Goal: Task Accomplishment & Management: Manage account settings

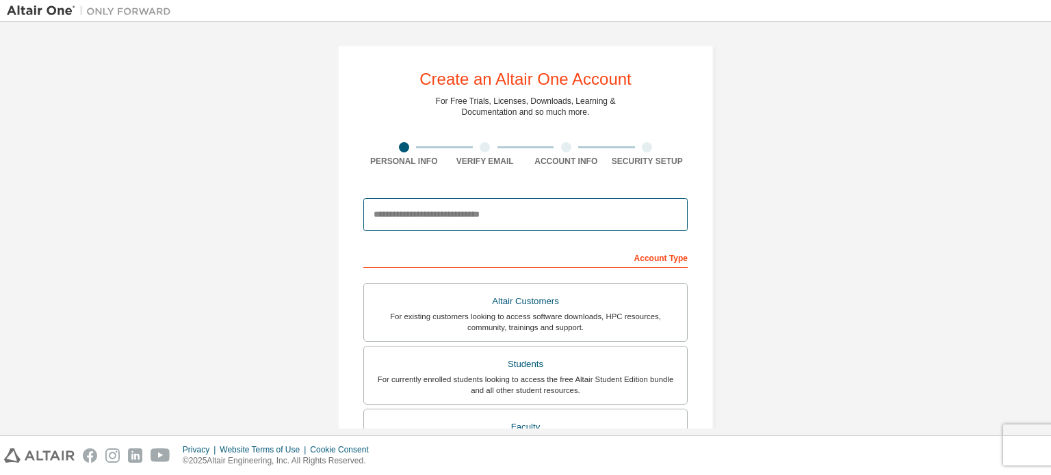
click at [461, 221] on input "email" at bounding box center [525, 214] width 324 height 33
type input "**********"
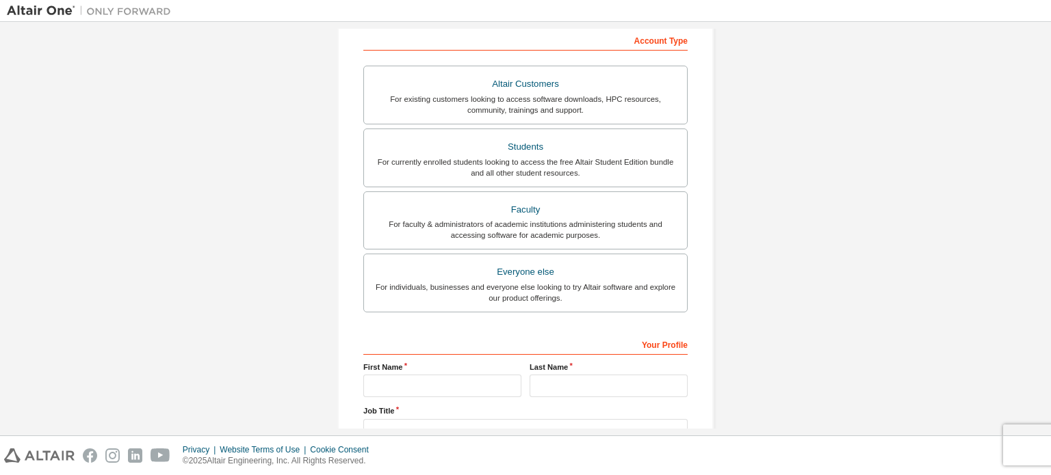
scroll to position [216, 0]
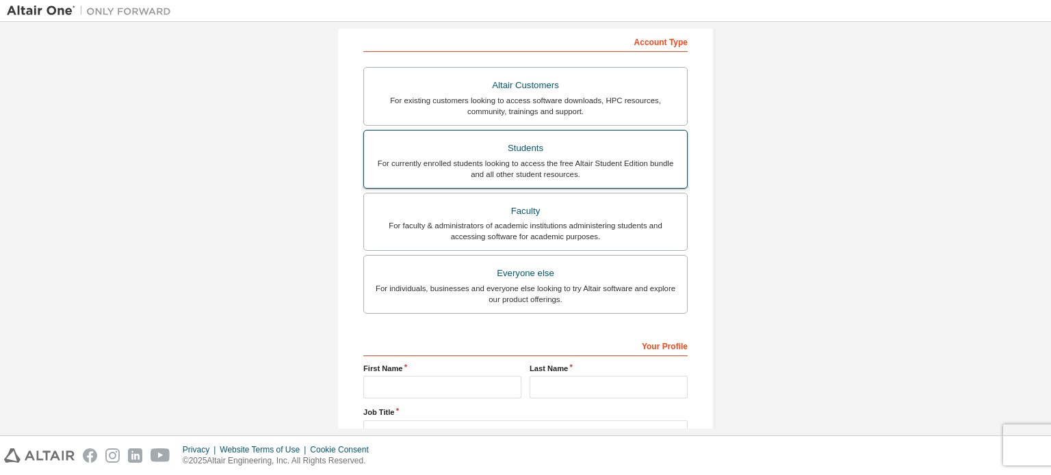
click at [494, 173] on div "For currently enrolled students looking to access the free Altair Student Editi…" at bounding box center [525, 169] width 306 height 22
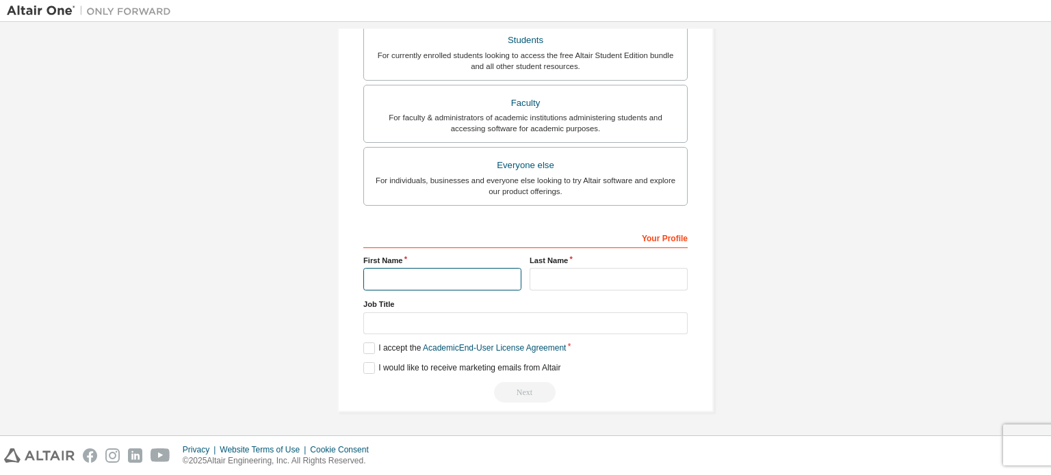
scroll to position [321, 0]
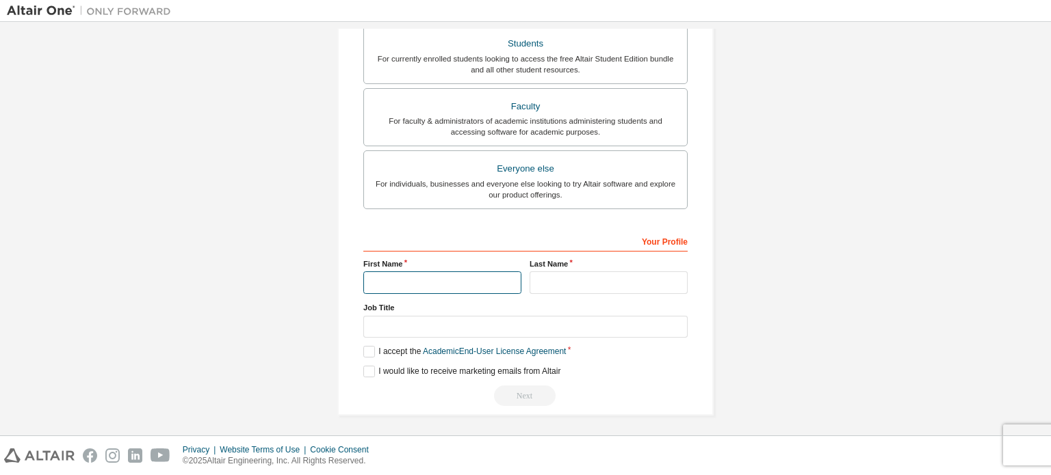
click at [408, 275] on input "text" at bounding box center [442, 283] width 158 height 23
type input "**********"
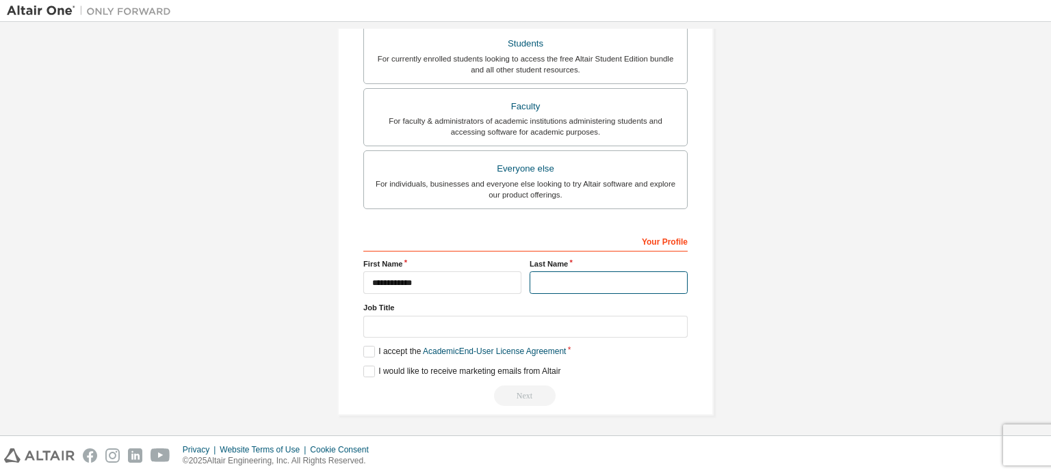
click at [534, 277] on input "text" at bounding box center [608, 283] width 158 height 23
type input "****"
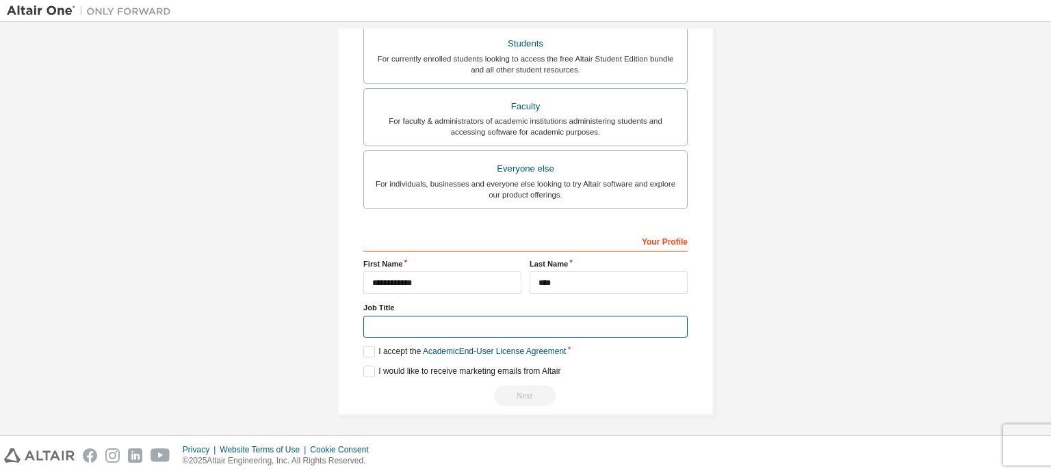
click at [470, 319] on input "text" at bounding box center [525, 327] width 324 height 23
type input "*******"
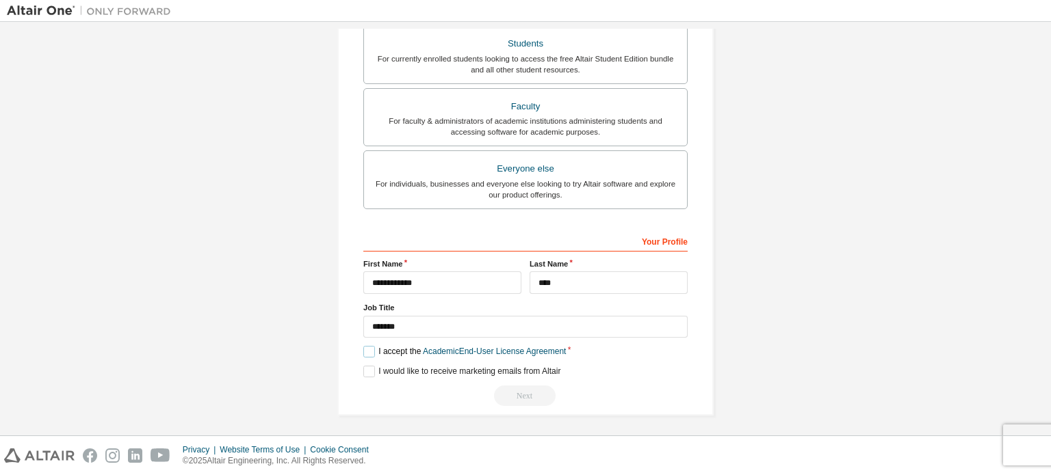
click at [371, 348] on label "I accept the Academic End-User License Agreement" at bounding box center [464, 352] width 202 height 12
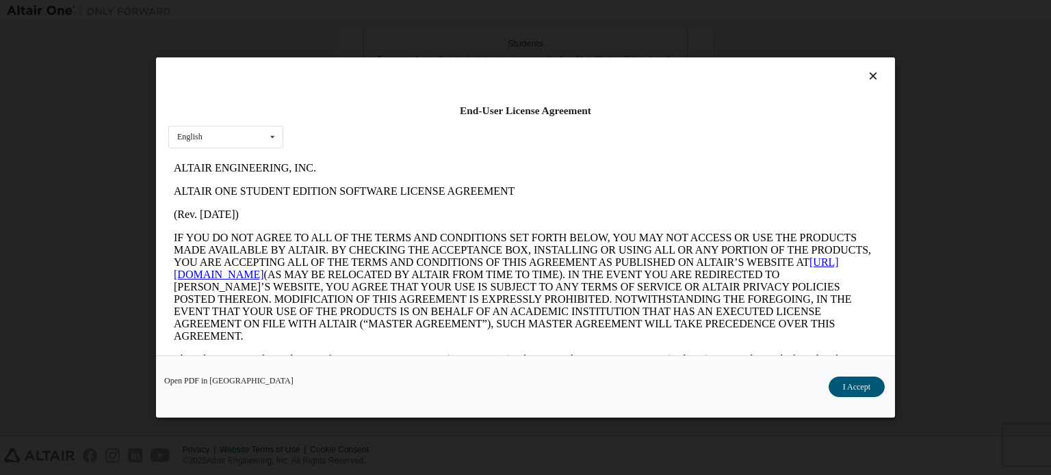
scroll to position [0, 0]
click at [839, 386] on button "I Accept" at bounding box center [856, 387] width 56 height 21
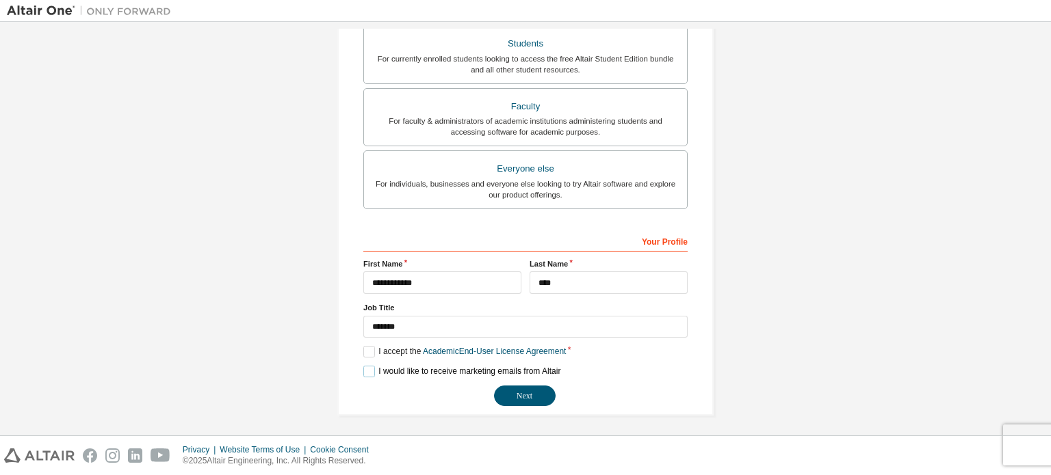
click at [371, 369] on label "I would like to receive marketing emails from Altair" at bounding box center [461, 372] width 197 height 12
click at [514, 387] on button "Next" at bounding box center [525, 396] width 62 height 21
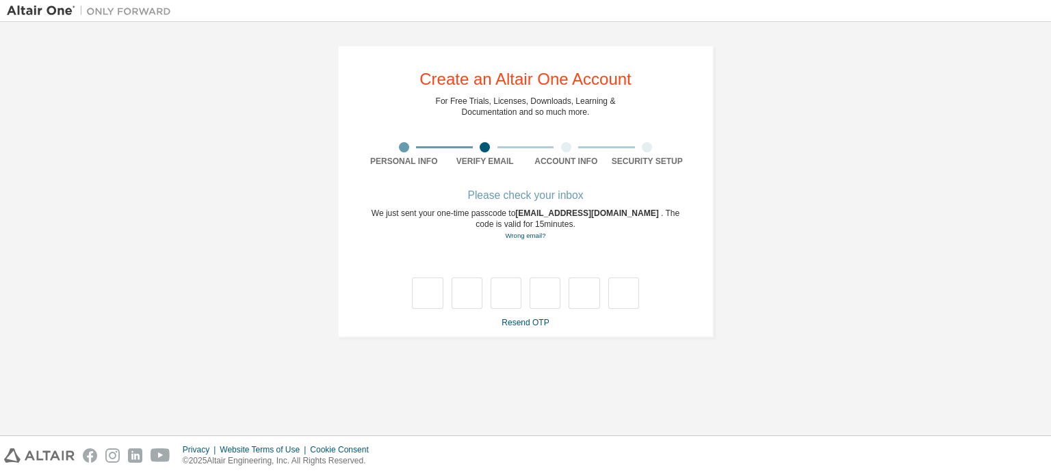
type input "*"
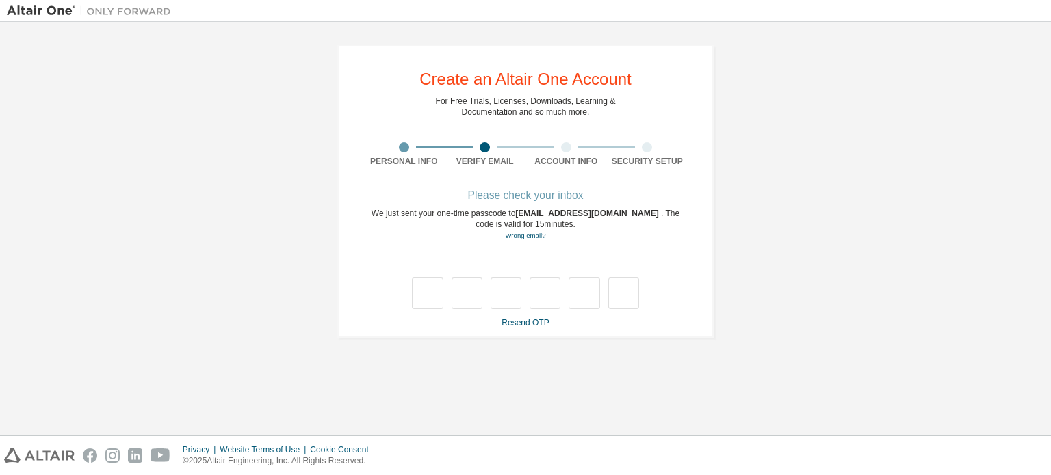
type input "*"
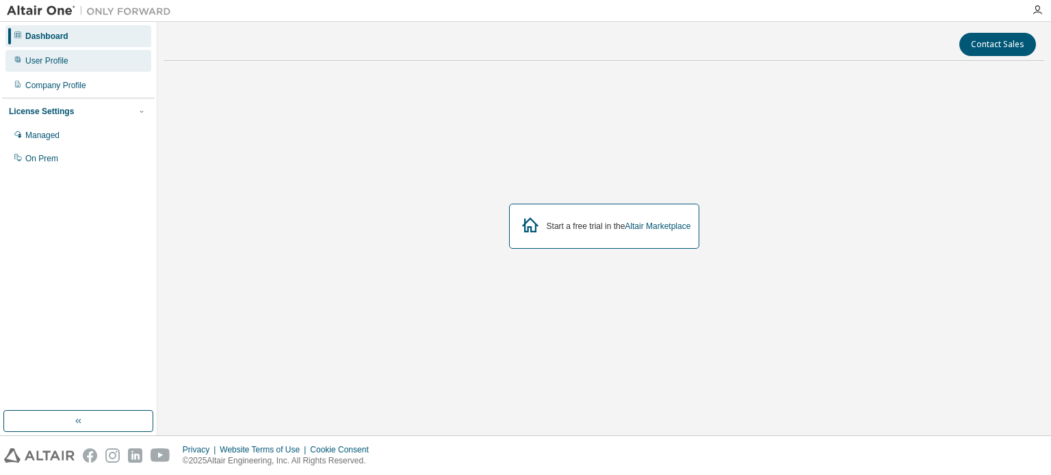
click at [52, 60] on div "User Profile" at bounding box center [46, 60] width 43 height 11
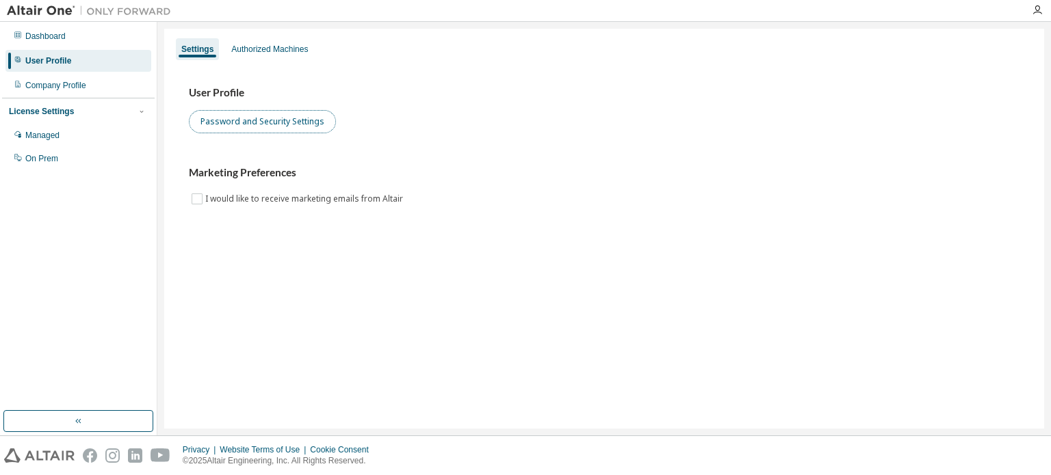
click at [226, 121] on button "Password and Security Settings" at bounding box center [262, 121] width 147 height 23
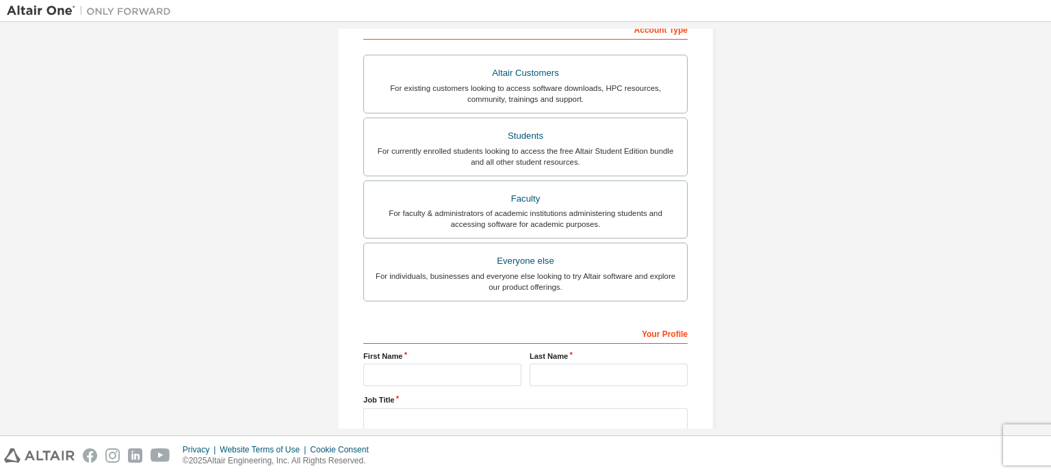
scroll to position [225, 0]
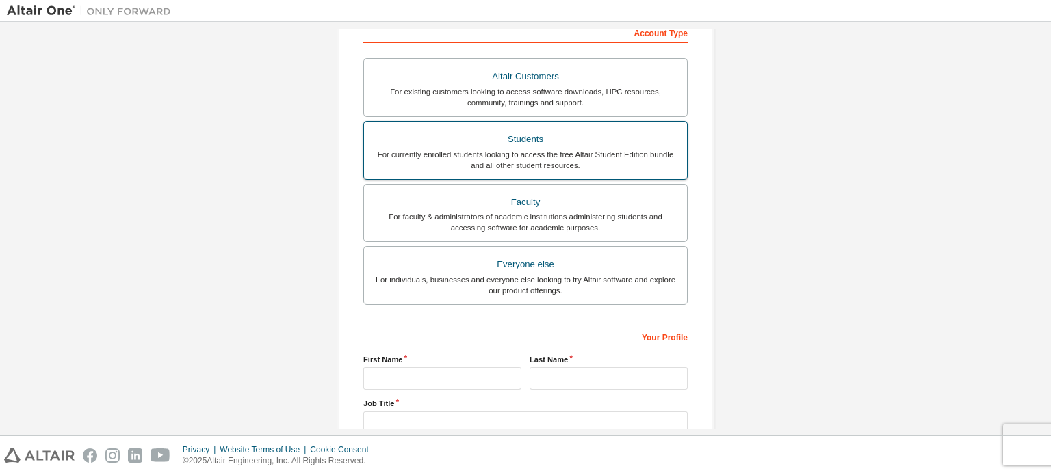
click at [461, 150] on div "For currently enrolled students looking to access the free Altair Student Editi…" at bounding box center [525, 160] width 306 height 22
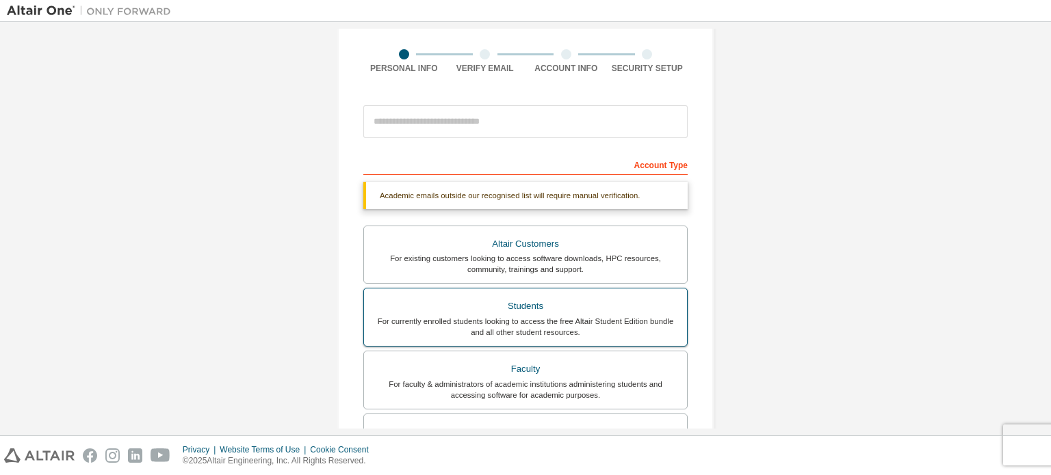
scroll to position [90, 0]
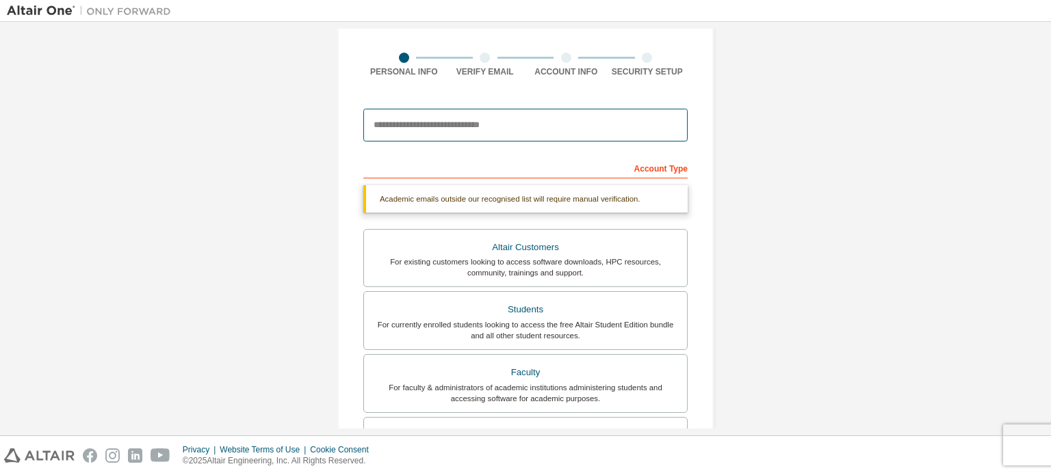
click at [457, 125] on input "email" at bounding box center [525, 125] width 324 height 33
type input "**********"
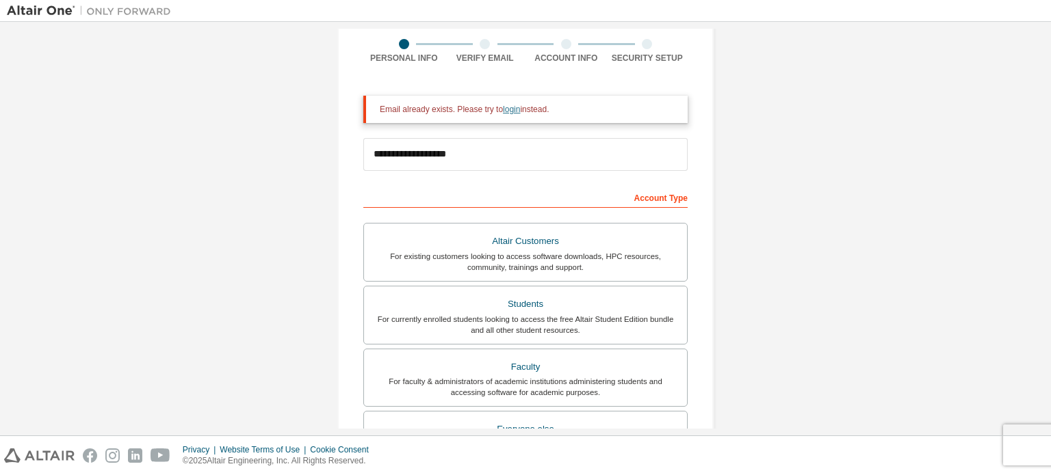
click at [514, 105] on link "login" at bounding box center [511, 110] width 17 height 10
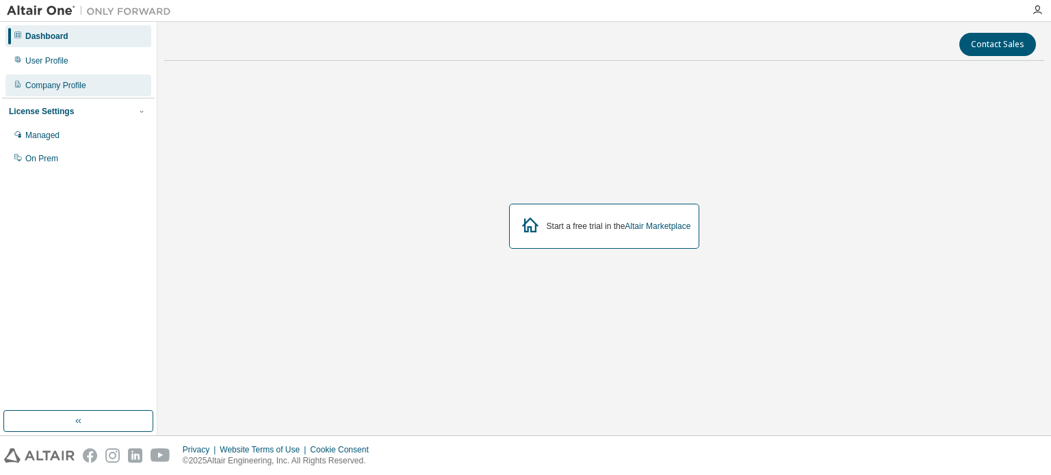
click at [67, 88] on div "Company Profile" at bounding box center [55, 85] width 61 height 11
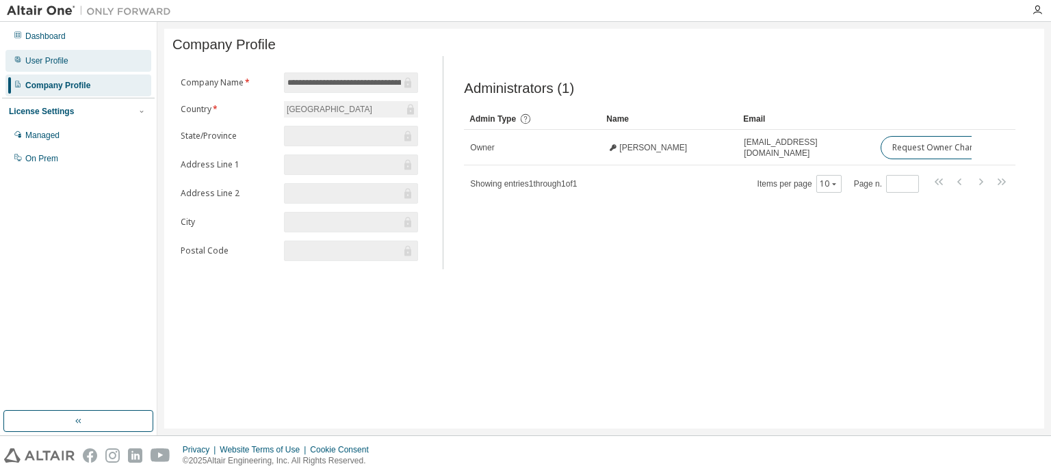
click at [67, 61] on div "User Profile" at bounding box center [78, 61] width 146 height 22
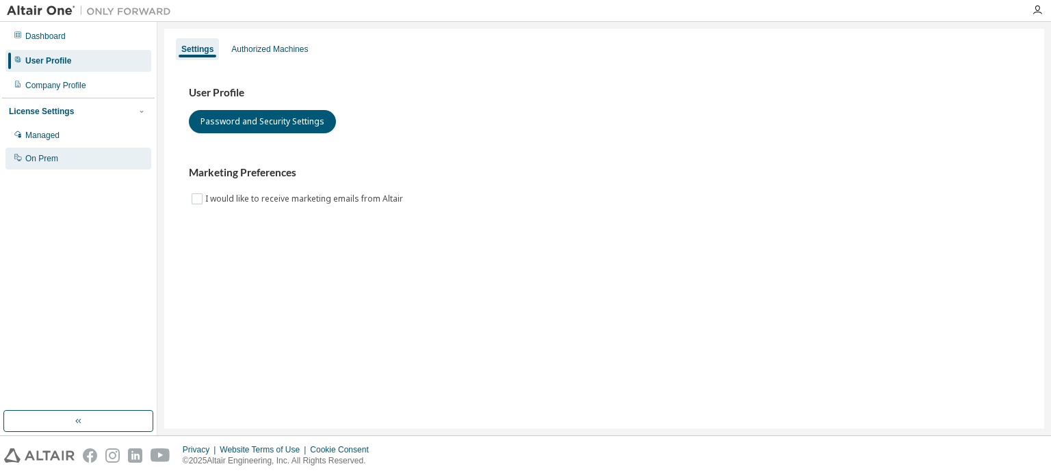
click at [69, 153] on div "On Prem" at bounding box center [78, 159] width 146 height 22
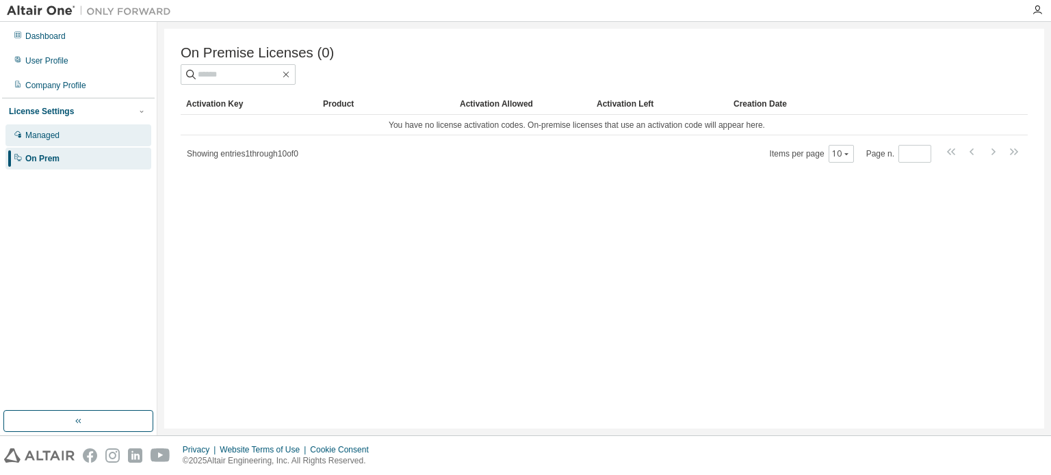
click at [79, 137] on div "Managed" at bounding box center [78, 136] width 146 height 22
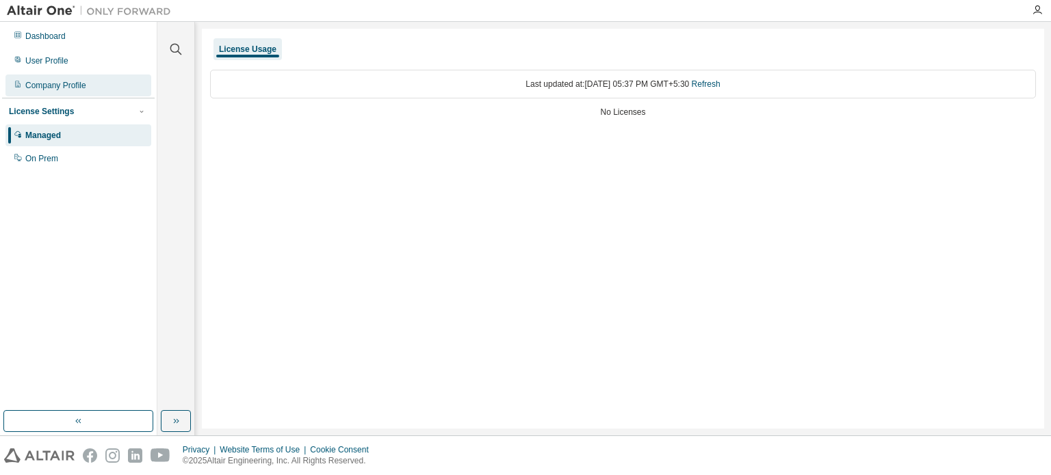
click at [79, 89] on div "Company Profile" at bounding box center [55, 85] width 61 height 11
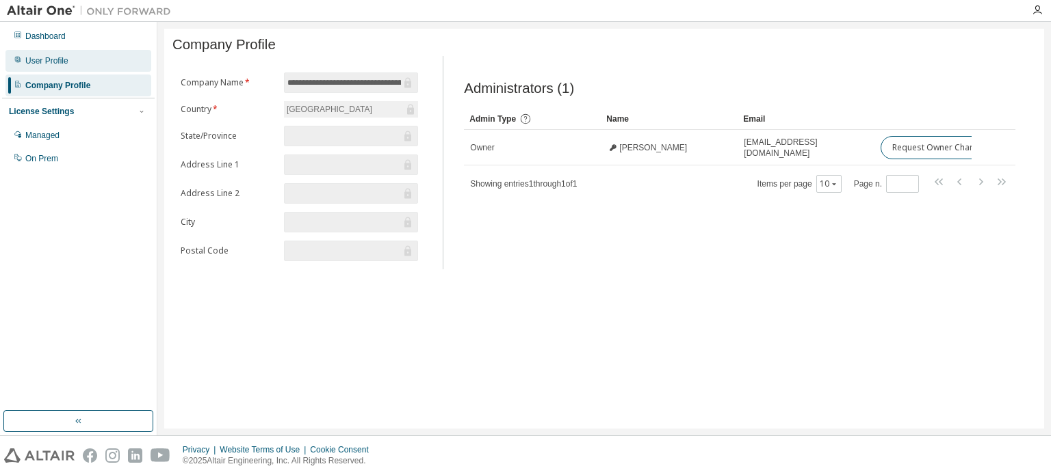
click at [68, 60] on div "User Profile" at bounding box center [78, 61] width 146 height 22
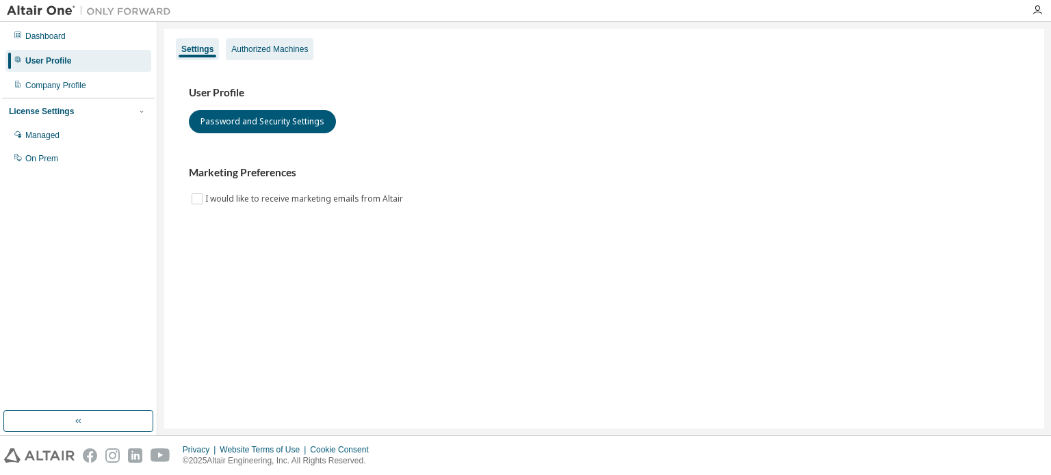
click at [260, 42] on div "Authorized Machines" at bounding box center [270, 49] width 88 height 22
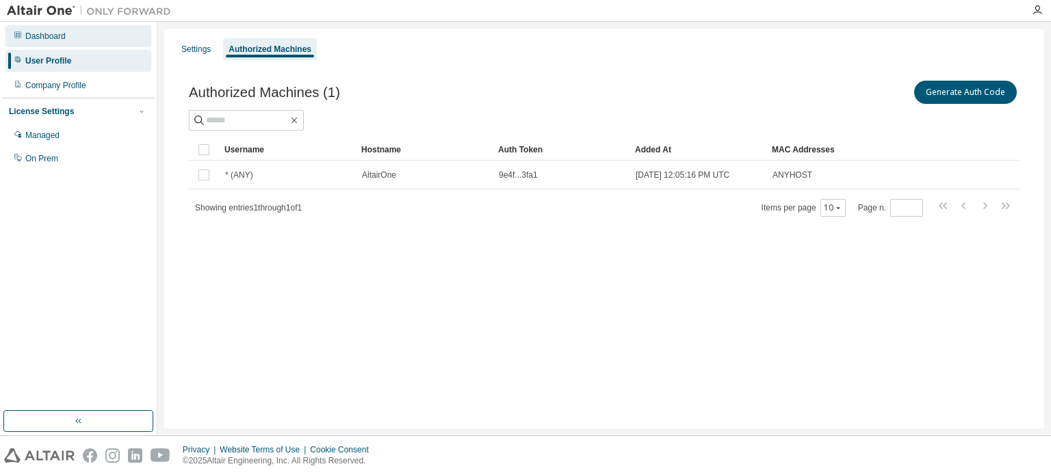
click at [45, 32] on div "Dashboard" at bounding box center [45, 36] width 40 height 11
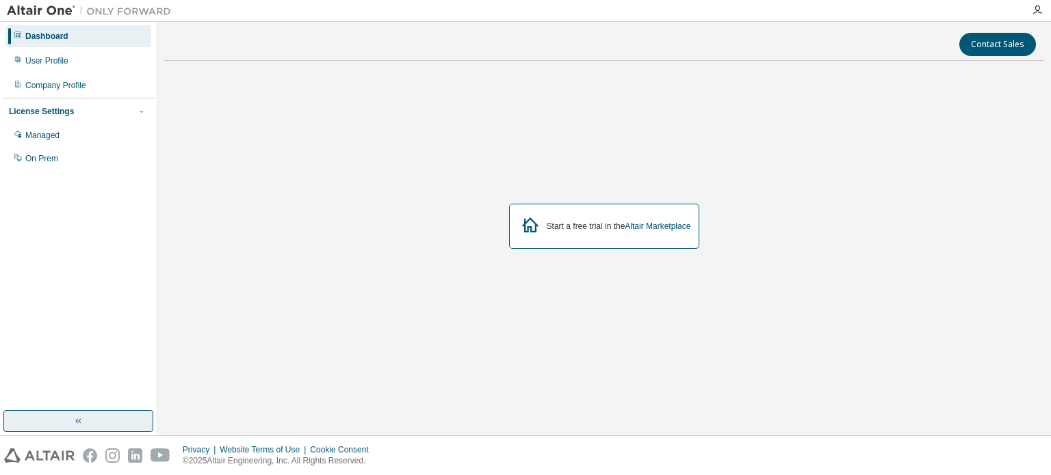
click at [97, 412] on button "button" at bounding box center [78, 421] width 150 height 22
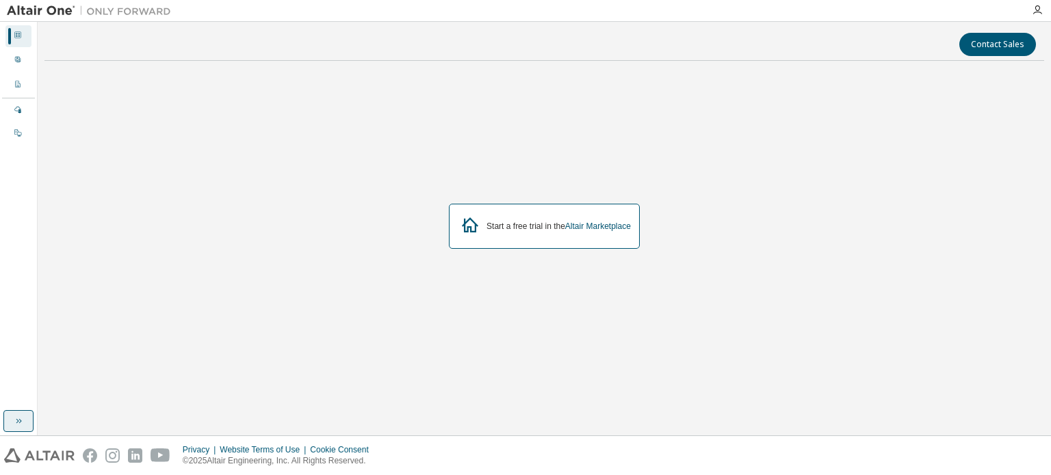
click at [14, 427] on button "button" at bounding box center [18, 421] width 30 height 22
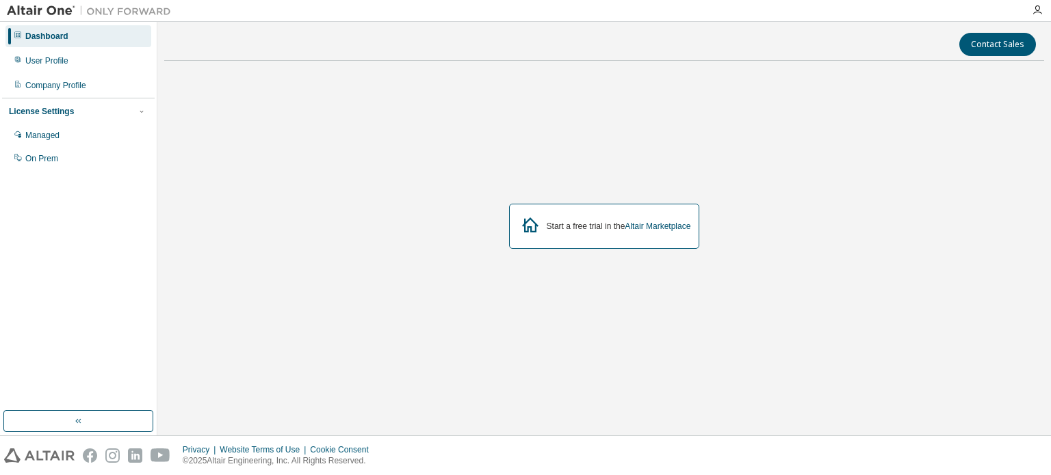
click at [47, 8] on img at bounding box center [92, 11] width 171 height 14
click at [27, 8] on img at bounding box center [92, 11] width 171 height 14
click at [159, 11] on img at bounding box center [92, 11] width 171 height 14
click at [51, 169] on div "On Prem" at bounding box center [78, 159] width 146 height 22
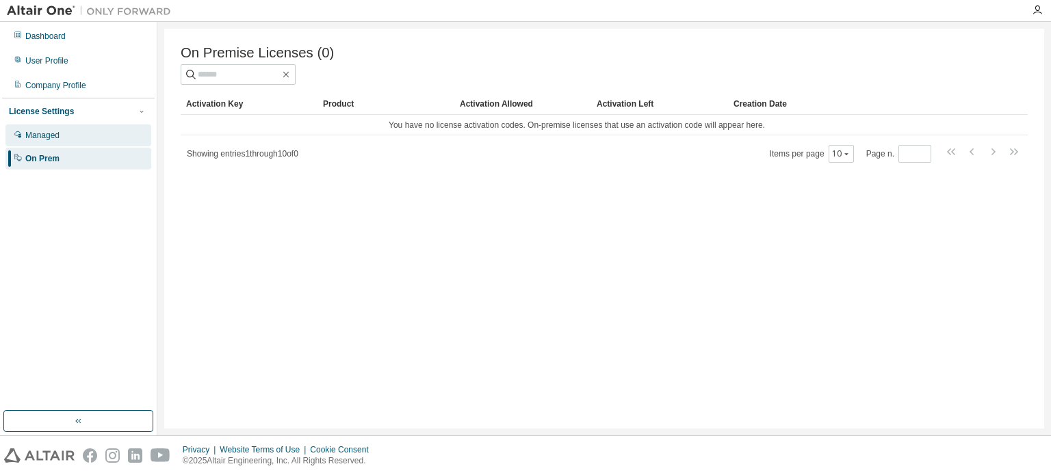
click at [88, 125] on div "Managed" at bounding box center [78, 136] width 146 height 22
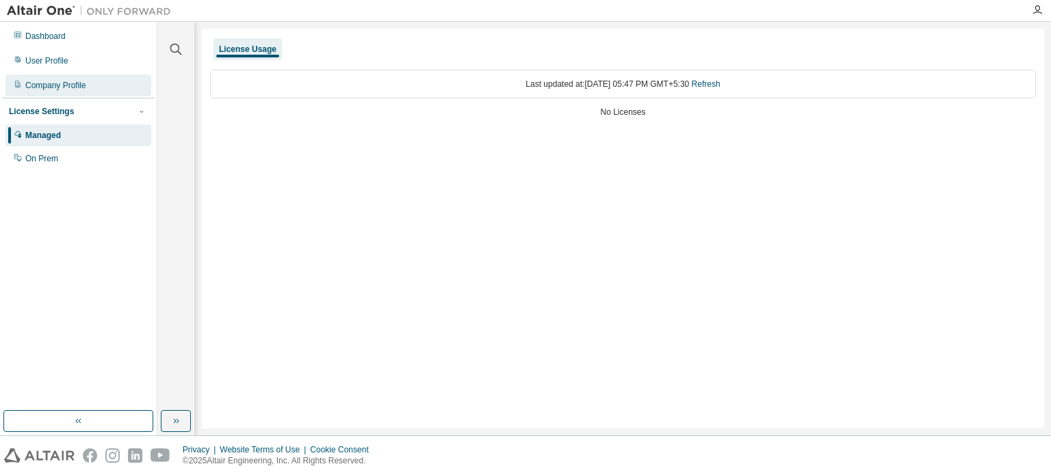
click at [92, 93] on div "Company Profile" at bounding box center [78, 86] width 146 height 22
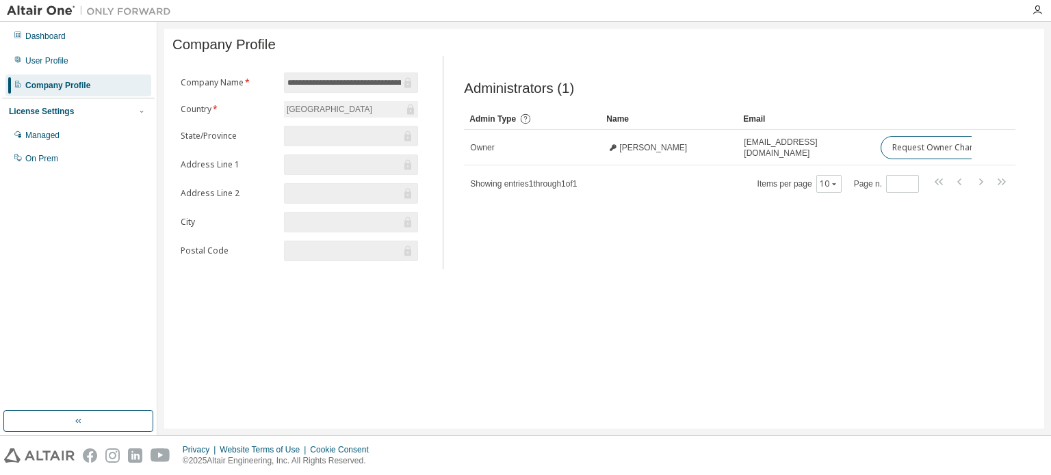
click at [91, 73] on div "Dashboard User Profile Company Profile License Settings Managed On Prem" at bounding box center [78, 97] width 153 height 147
click at [685, 206] on div "Administrators (1) Clear Load Save Save As Field Operator Value Select filter S…" at bounding box center [739, 166] width 584 height 205
click at [42, 55] on div "User Profile" at bounding box center [46, 60] width 43 height 11
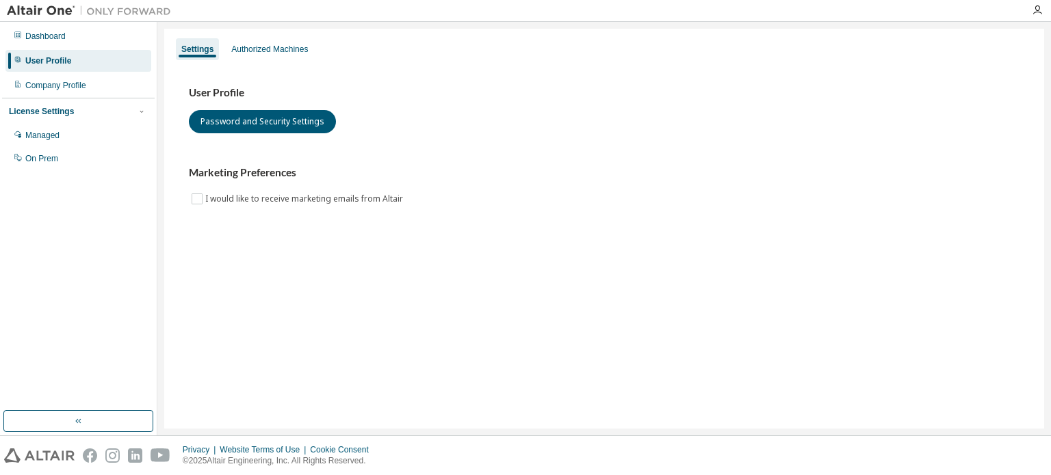
click at [194, 188] on div "Marketing Preferences I would like to receive marketing emails from Altair" at bounding box center [604, 186] width 830 height 40
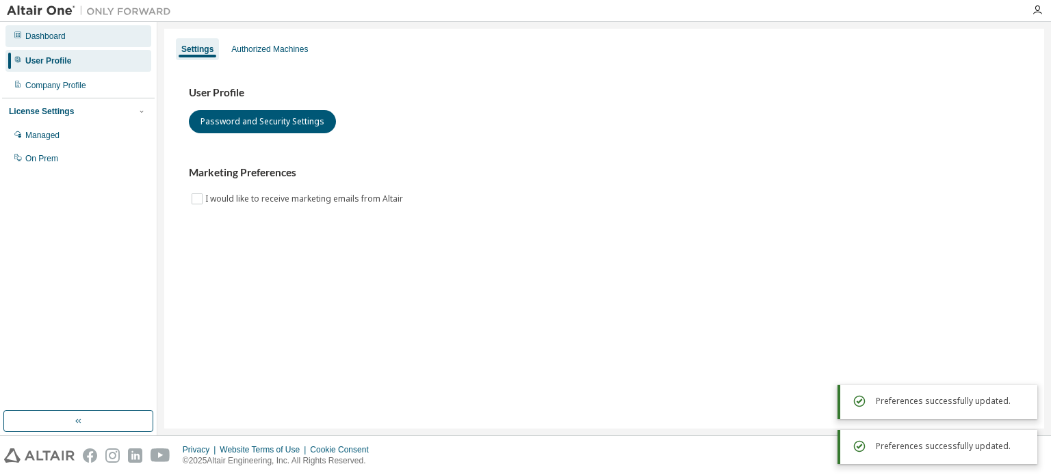
click at [47, 36] on div "Dashboard" at bounding box center [45, 36] width 40 height 11
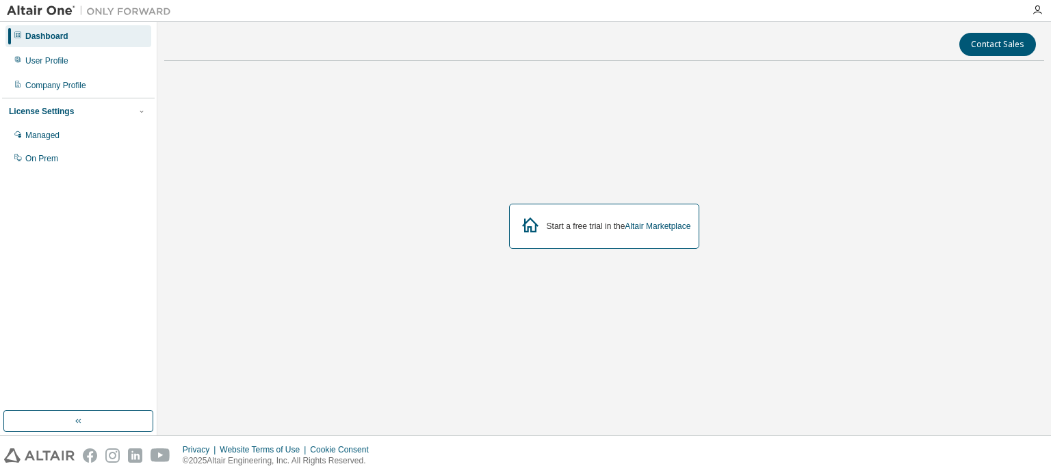
click at [601, 226] on div "Start a free trial in the Altair Marketplace" at bounding box center [619, 226] width 144 height 11
click at [663, 226] on link "Altair Marketplace" at bounding box center [658, 227] width 66 height 10
